Goal: Ask a question

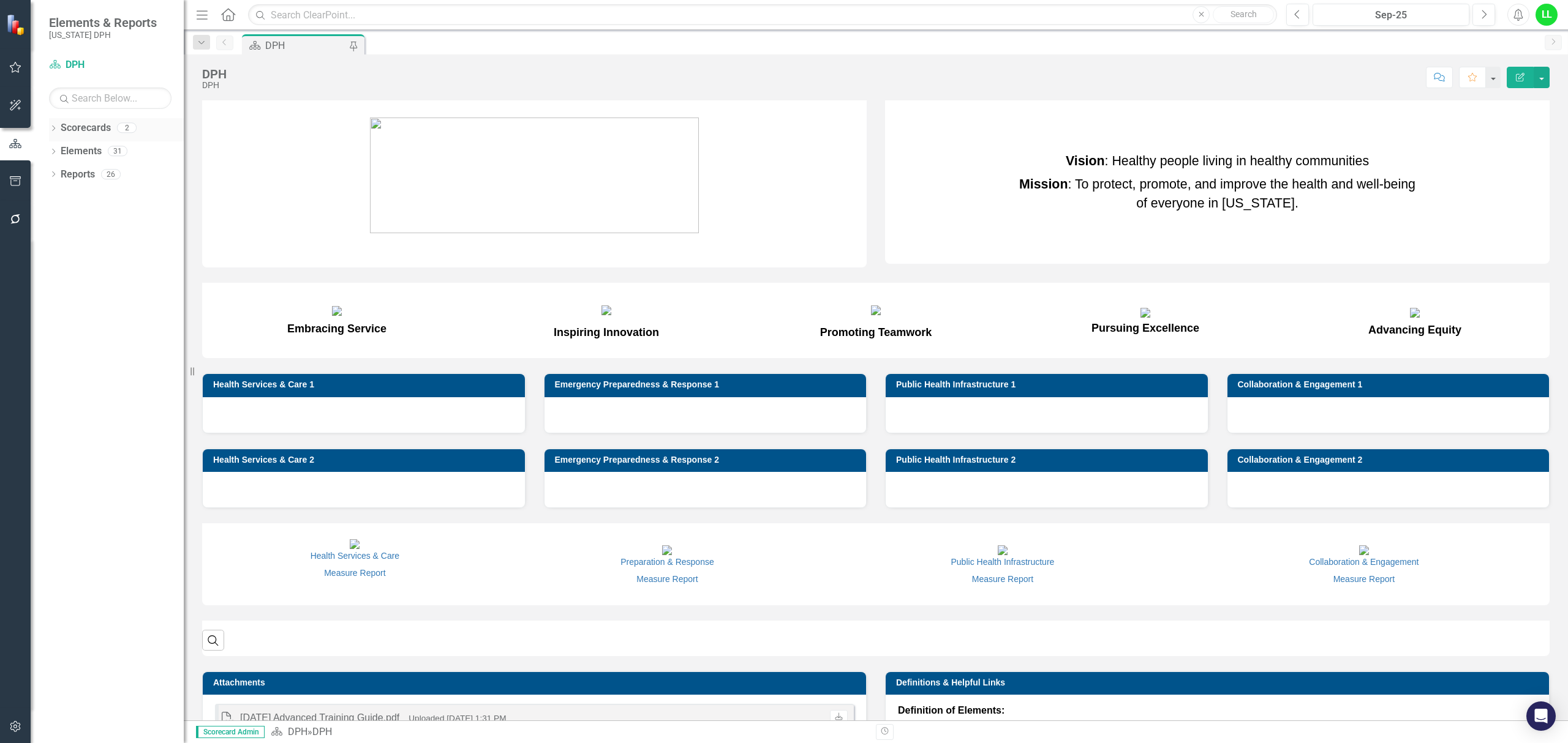
click at [79, 119] on div "Scorecards" at bounding box center [85, 128] width 50 height 20
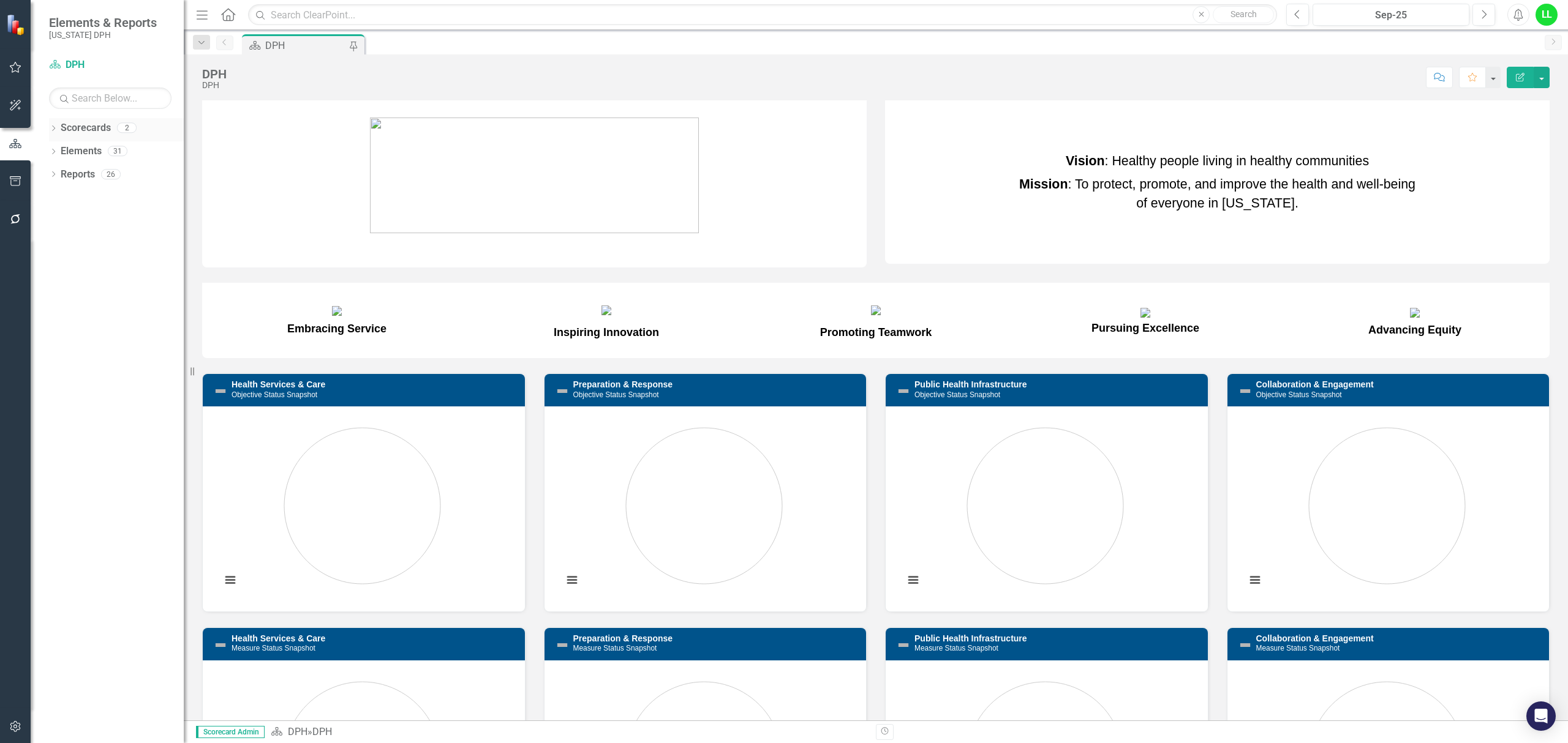
click at [52, 123] on div "Dropdown Scorecards 2" at bounding box center [116, 130] width 135 height 23
click at [93, 125] on link "Scorecards" at bounding box center [85, 128] width 50 height 14
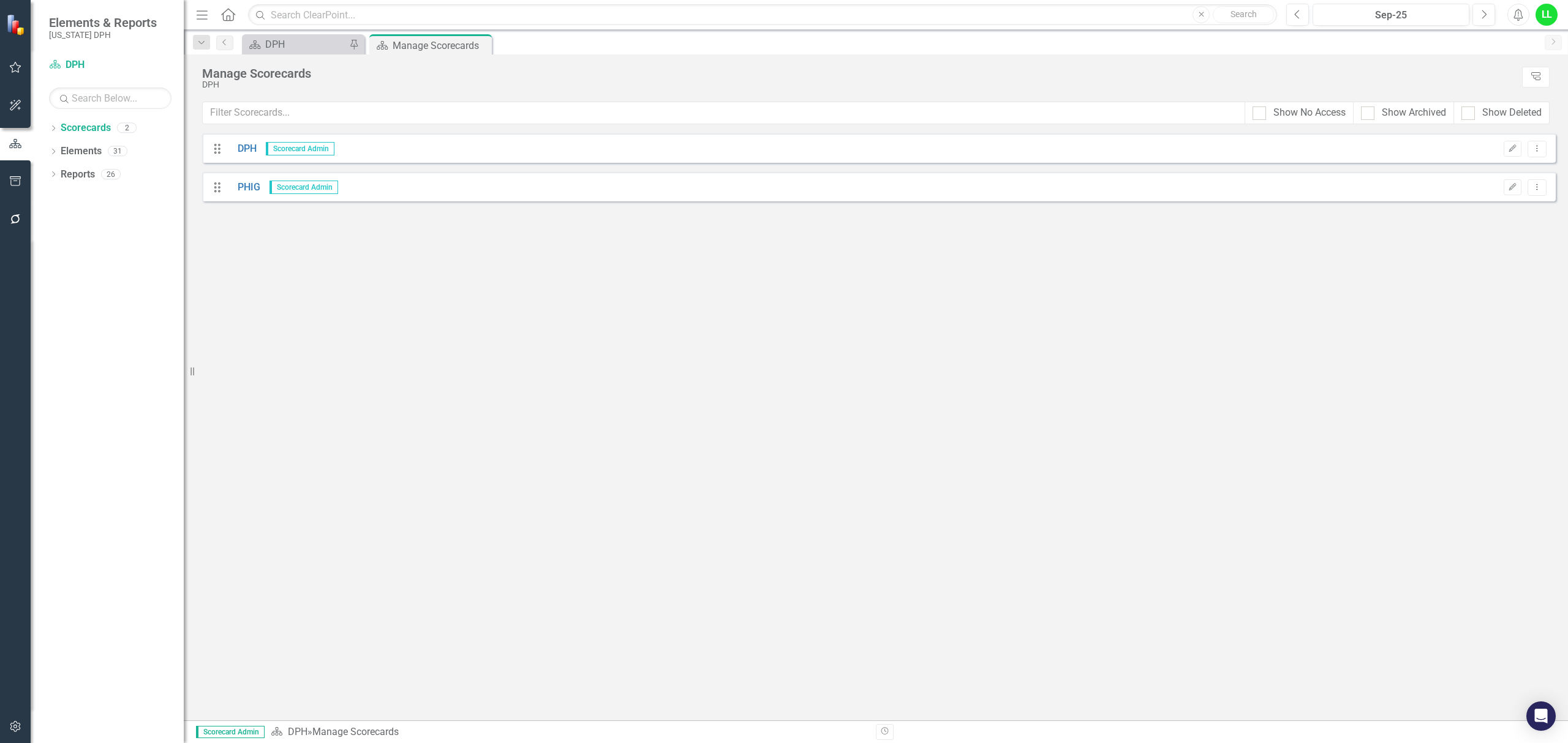
click at [276, 186] on span "Scorecard Admin" at bounding box center [304, 187] width 69 height 13
click at [251, 189] on link "PHIG" at bounding box center [244, 188] width 32 height 14
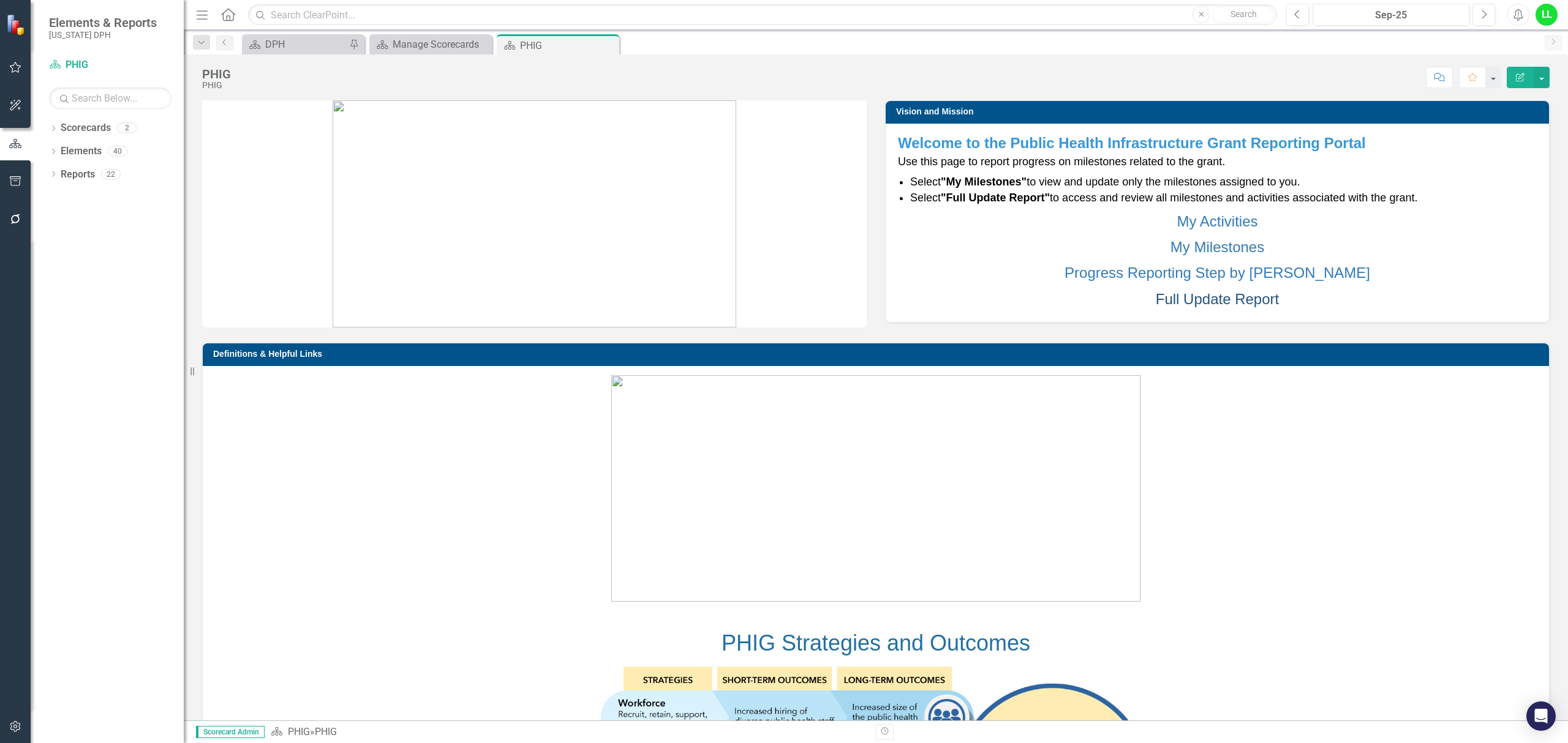
click at [1218, 293] on link "Full Update Report" at bounding box center [1218, 298] width 123 height 16
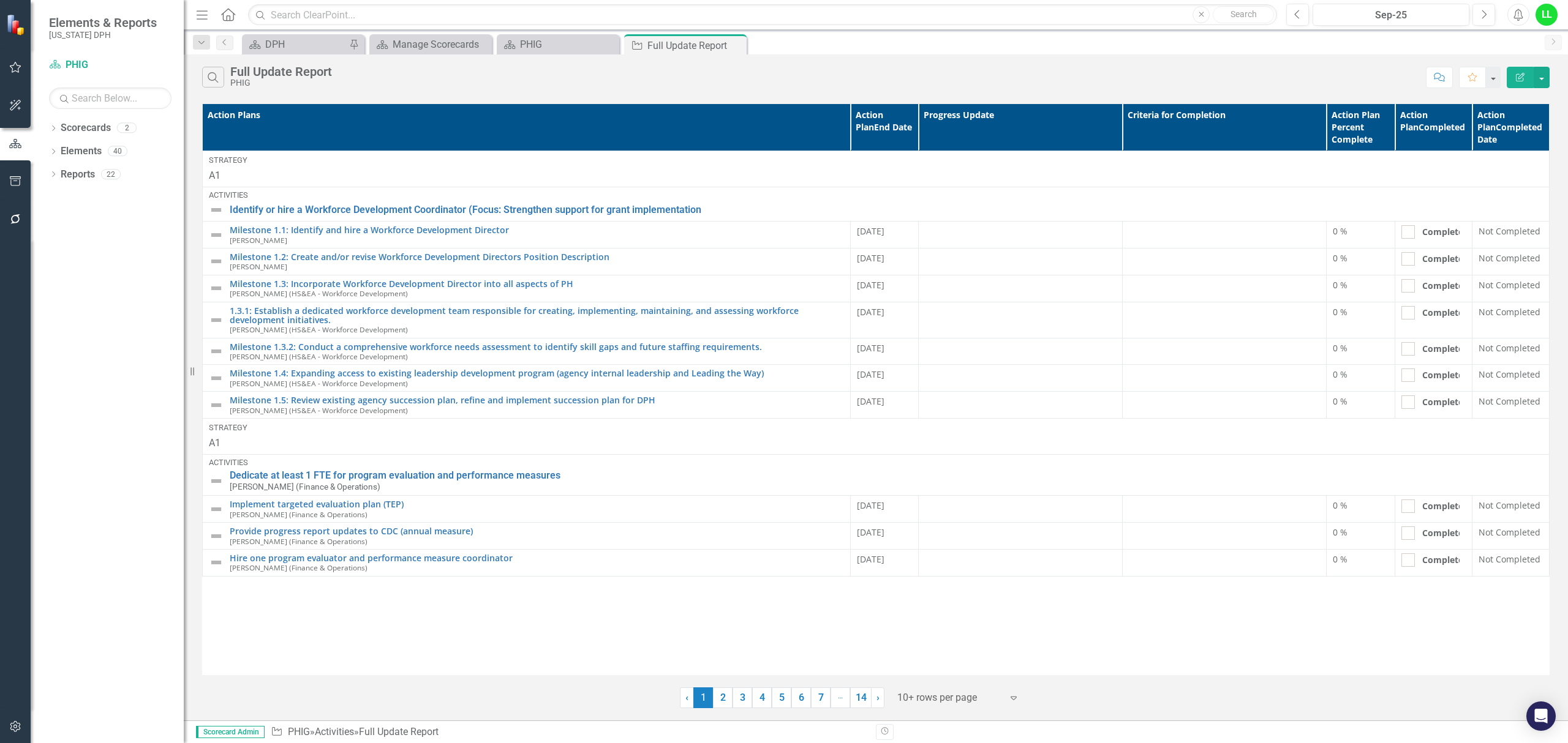
click at [1013, 695] on icon "Expand" at bounding box center [1013, 698] width 12 height 10
click at [957, 669] on div "Display All Rows" at bounding box center [959, 678] width 135 height 20
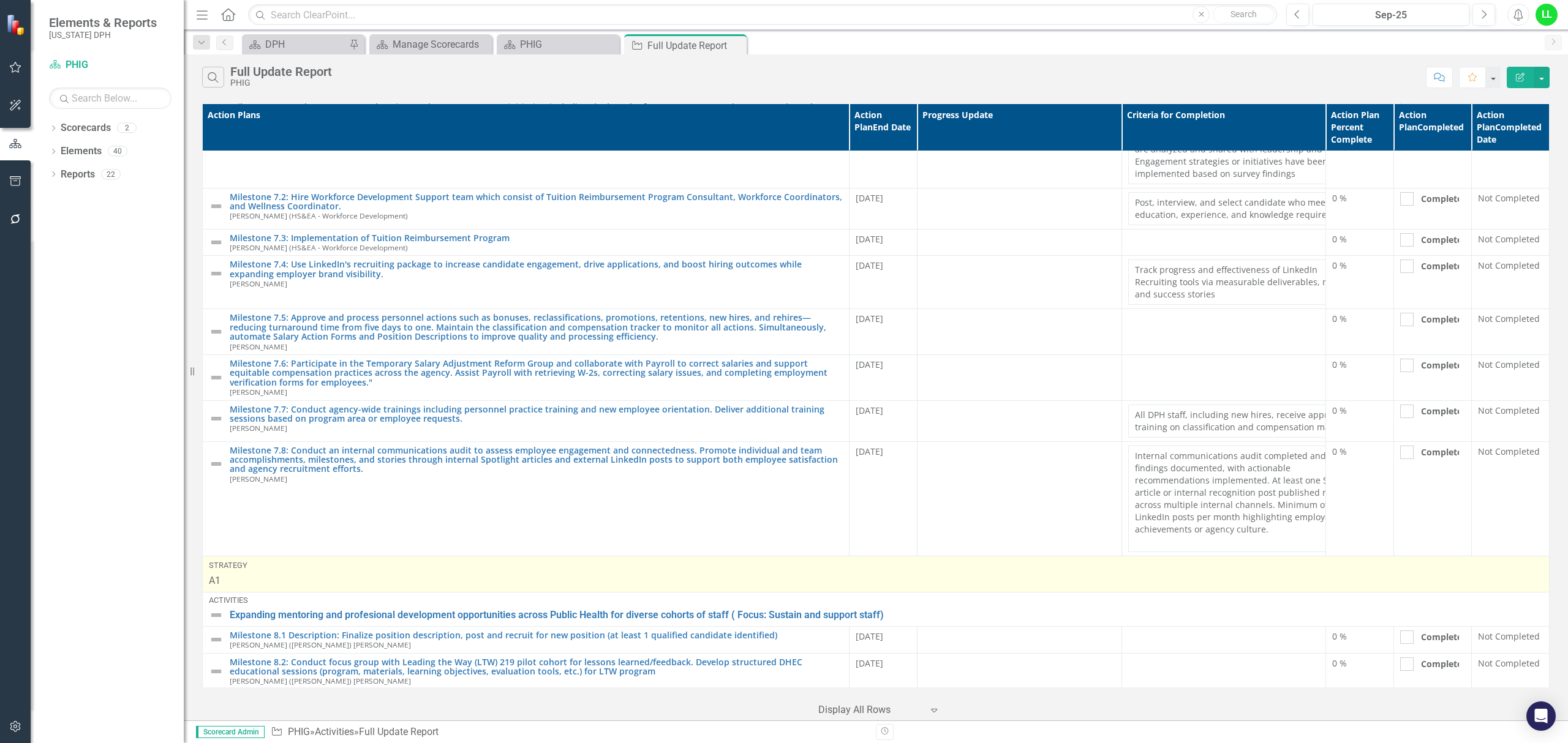
scroll to position [1796, 0]
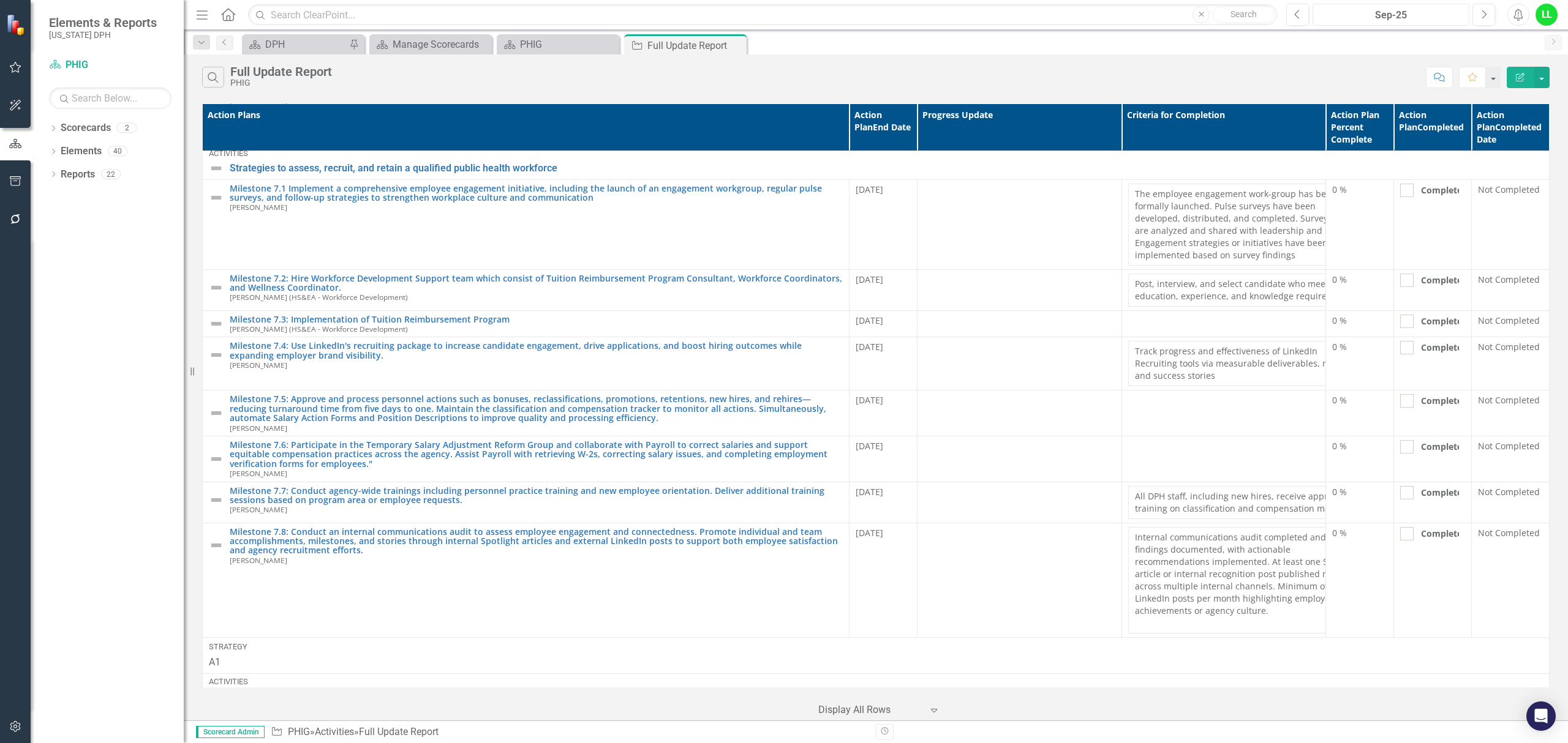
click at [1385, 13] on div "Sep-25" at bounding box center [1391, 15] width 148 height 15
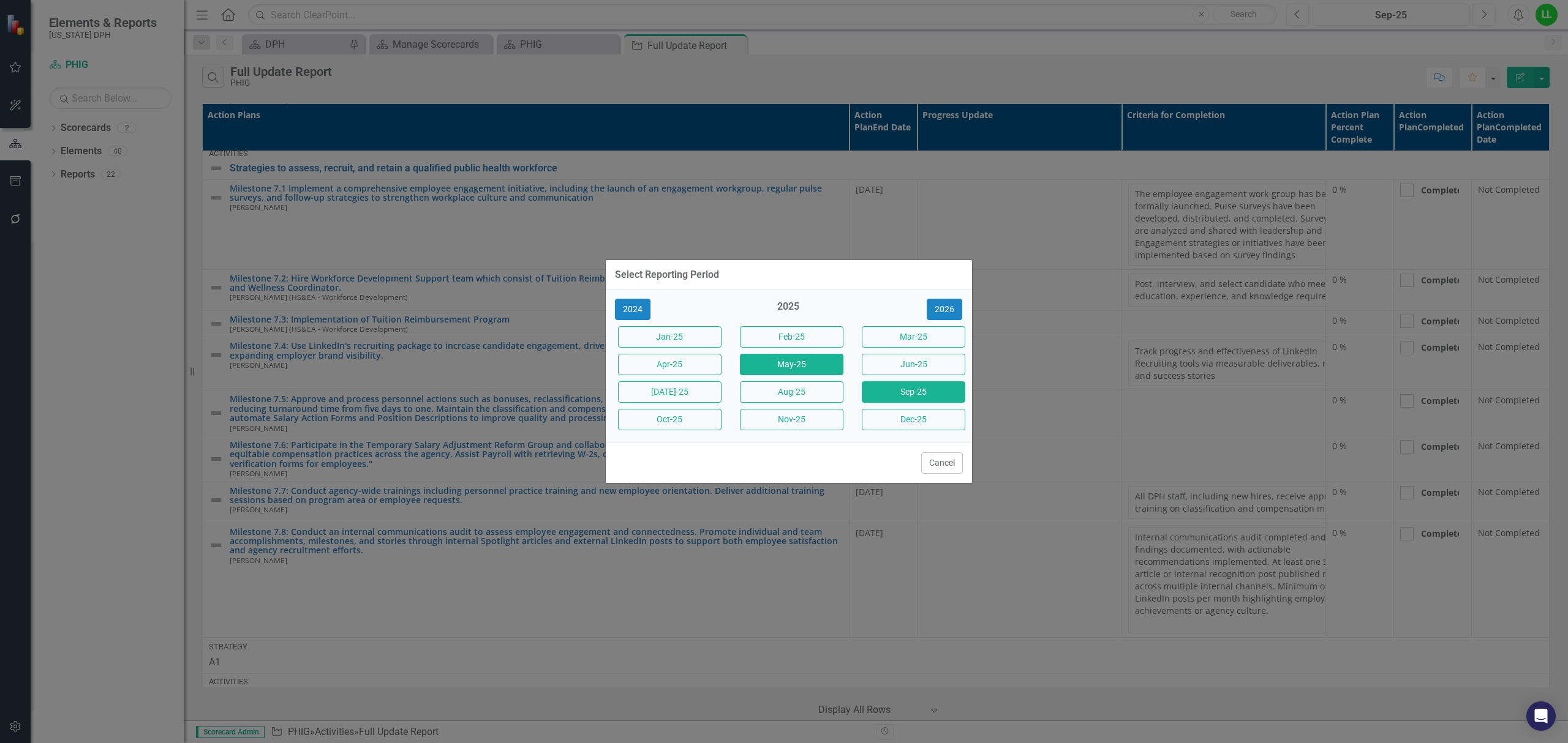
click at [811, 363] on button "May-25" at bounding box center [791, 364] width 104 height 21
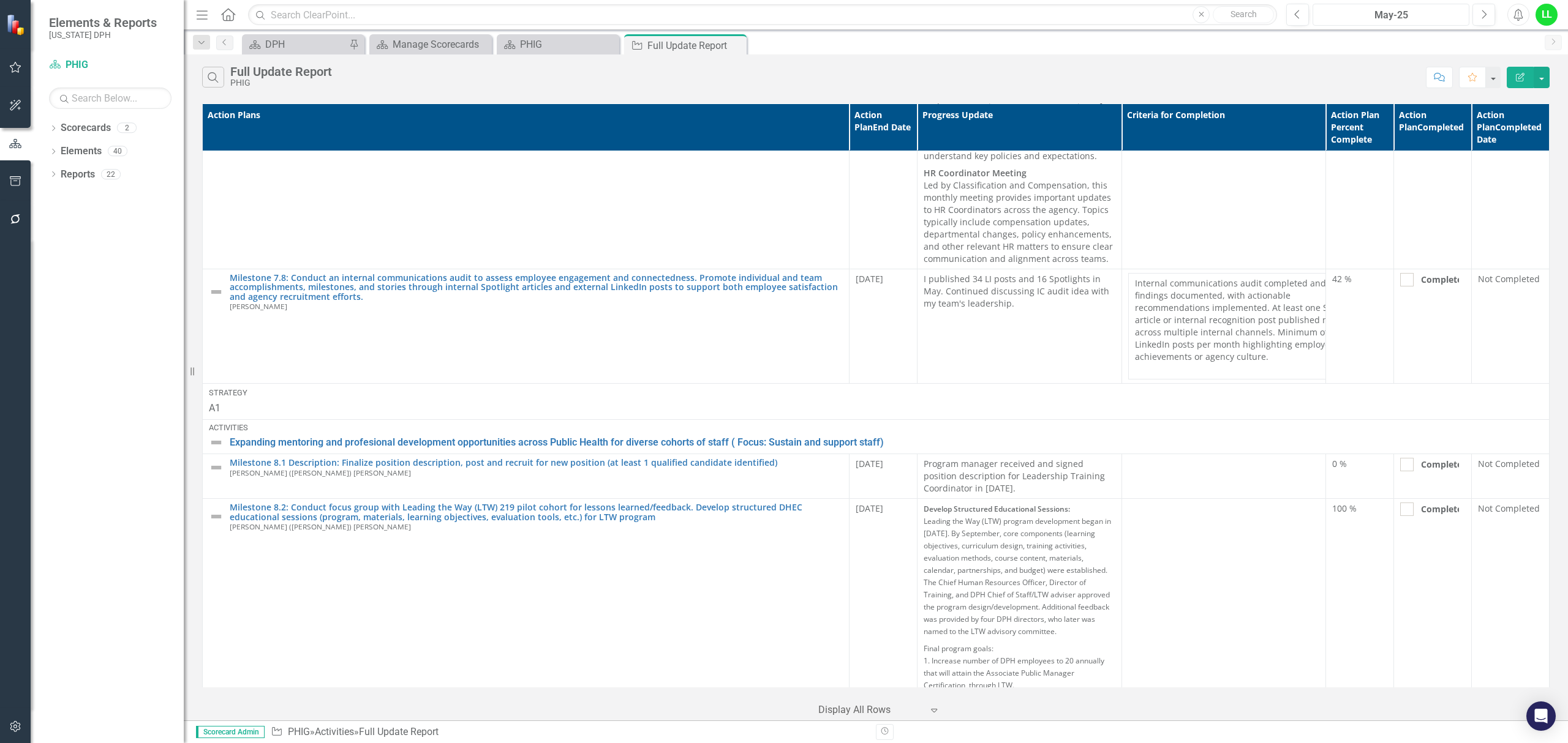
scroll to position [7005, 0]
click at [1537, 716] on icon "Open Intercom Messenger" at bounding box center [1540, 716] width 14 height 16
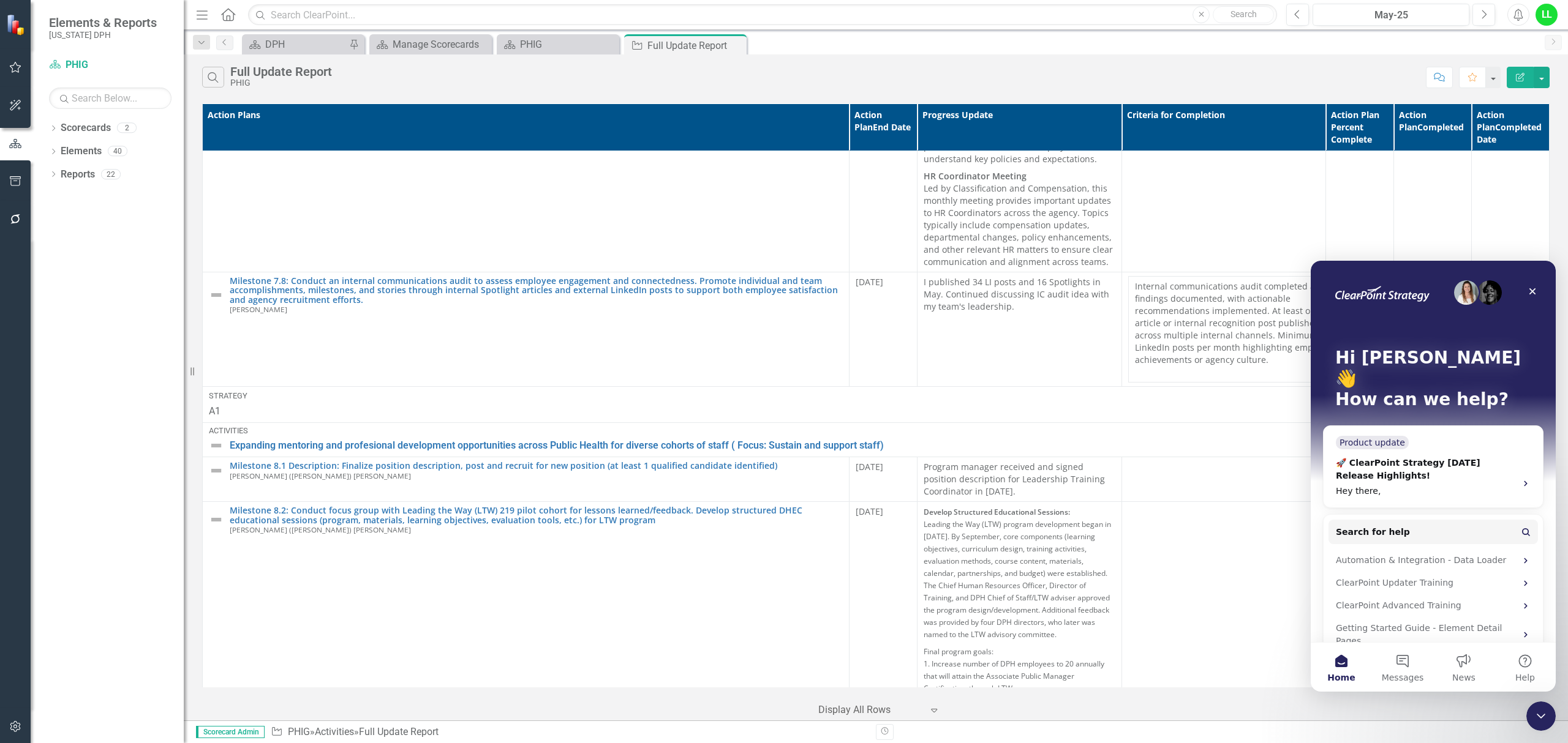
scroll to position [0, 0]
click at [1415, 520] on button "Search for help" at bounding box center [1433, 532] width 209 height 25
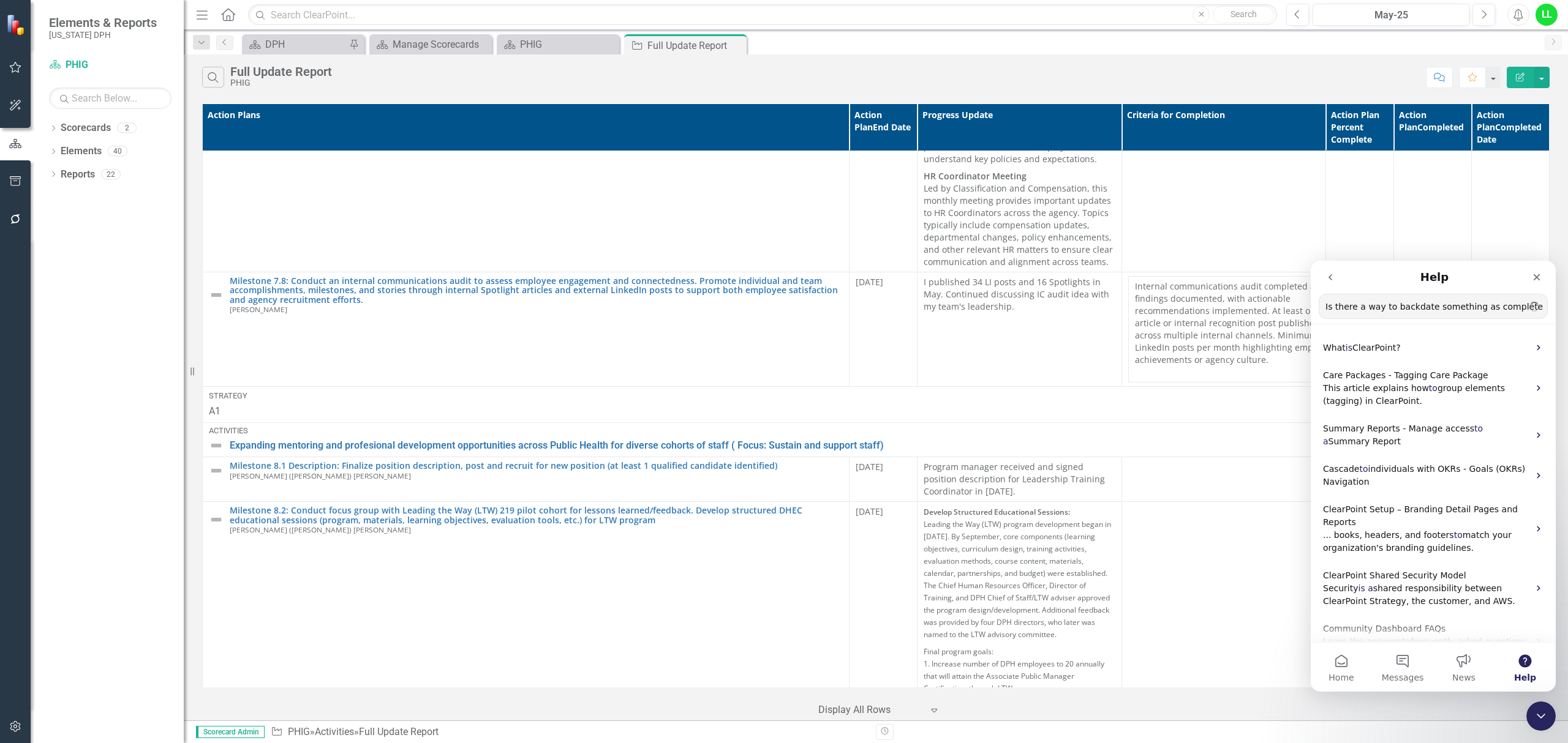
type input "Is there a way to backdate something as complete"
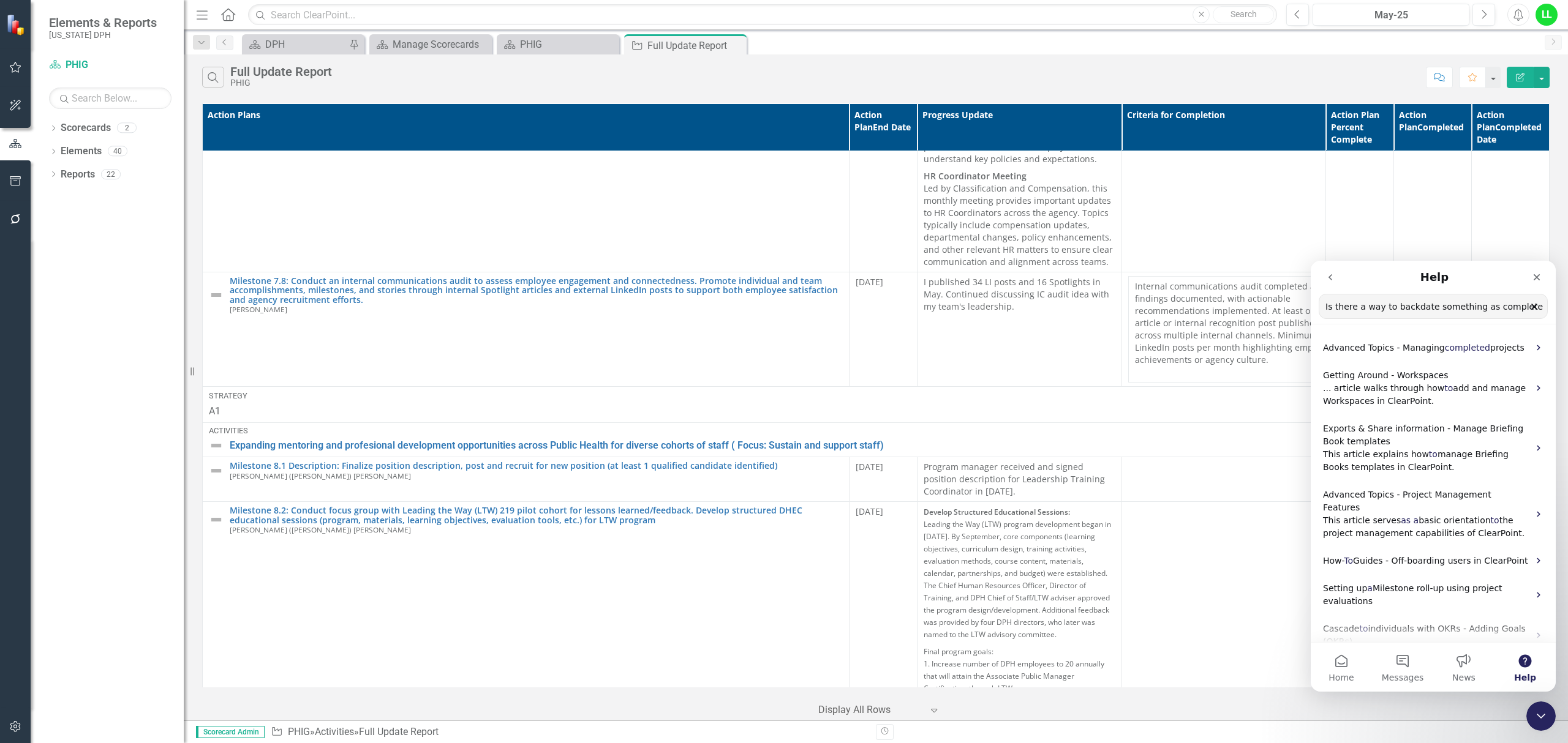
click at [1524, 308] on input "Is there a way to backdate something as complete" at bounding box center [1433, 306] width 228 height 24
click at [1403, 500] on p "Advanced Topics - Project Management Features" at bounding box center [1425, 501] width 206 height 26
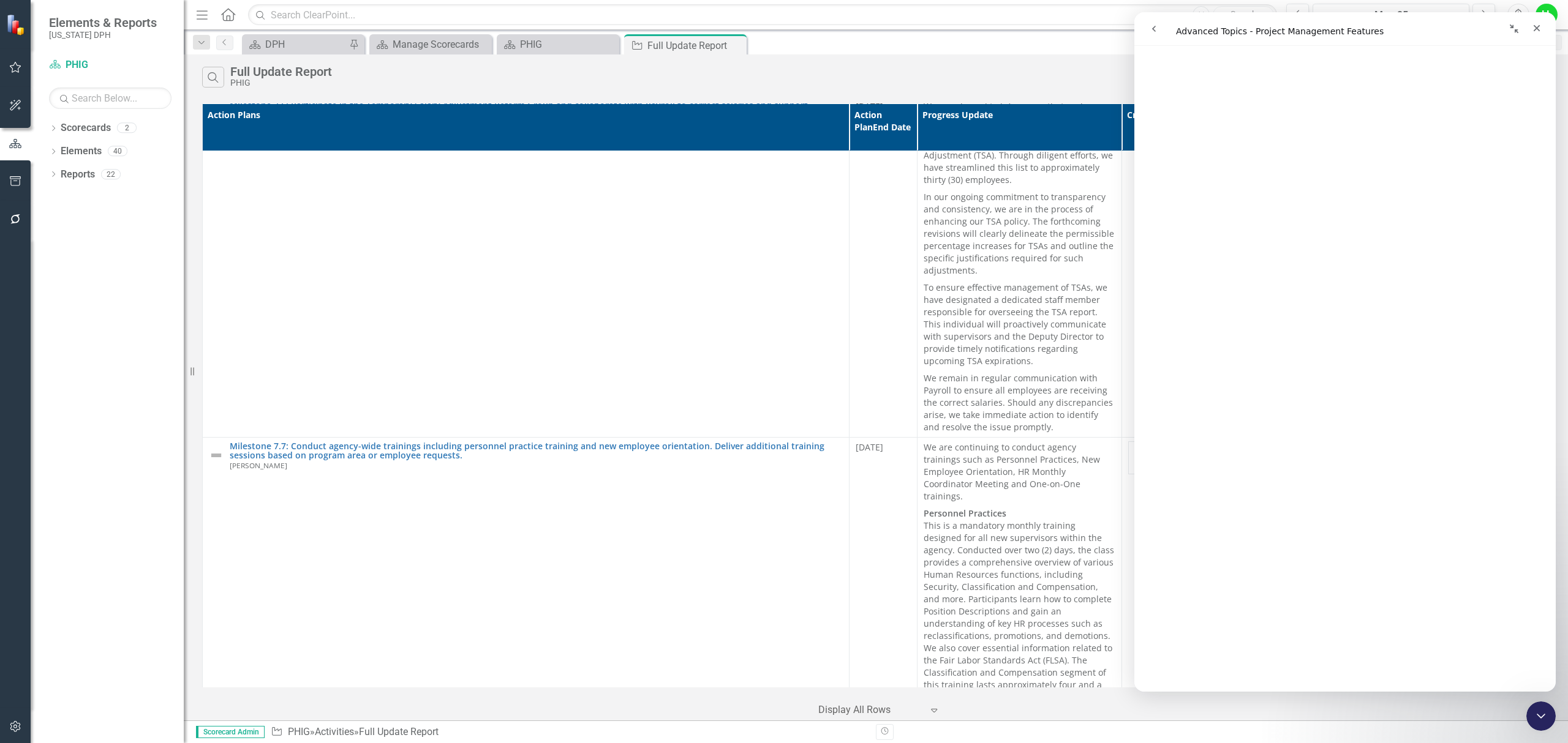
scroll to position [1705, 0]
click at [1349, 676] on link "Open in help center" at bounding box center [1345, 673] width 98 height 10
click at [1540, 23] on icon "Close" at bounding box center [1537, 28] width 10 height 10
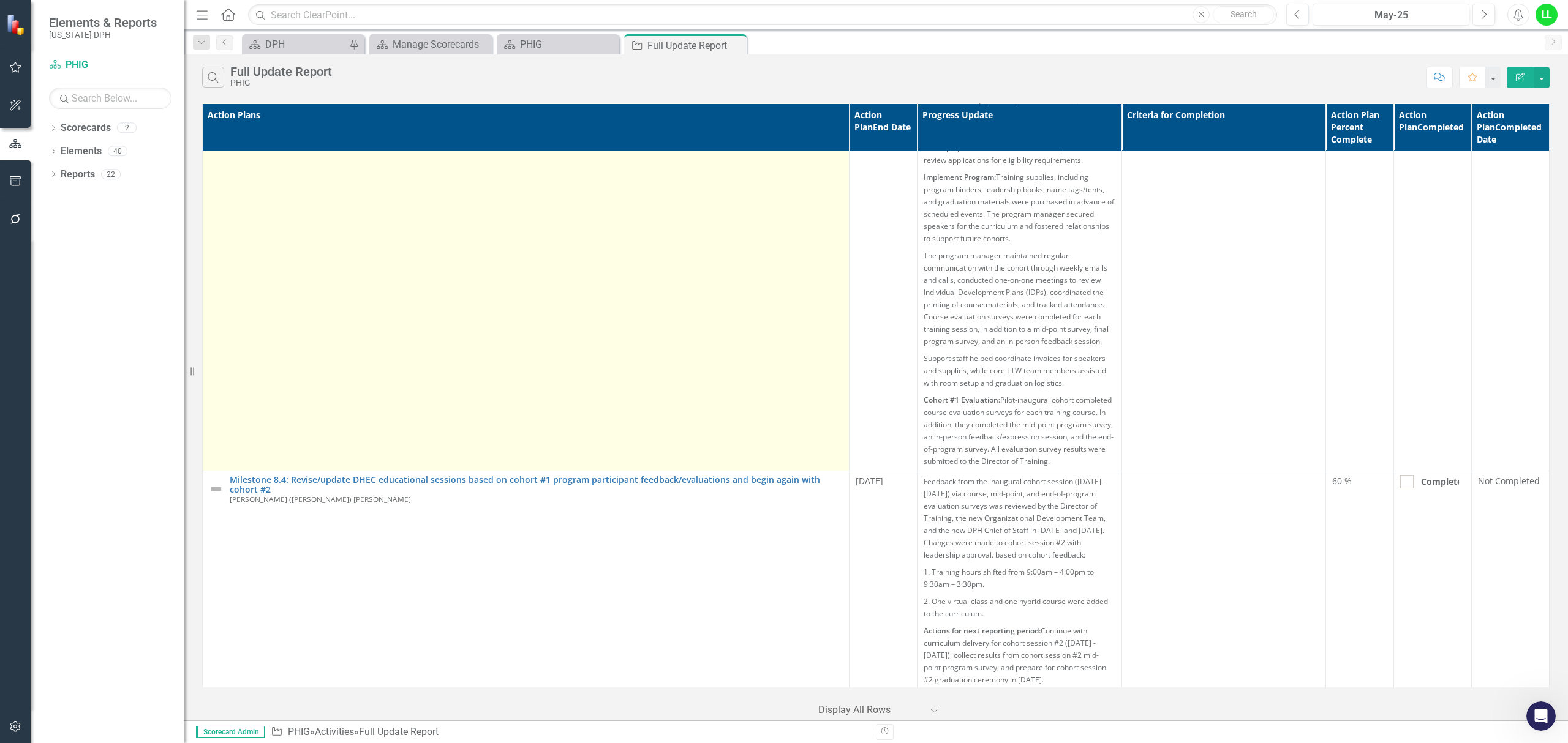
scroll to position [8719, 0]
